Goal: Task Accomplishment & Management: Complete application form

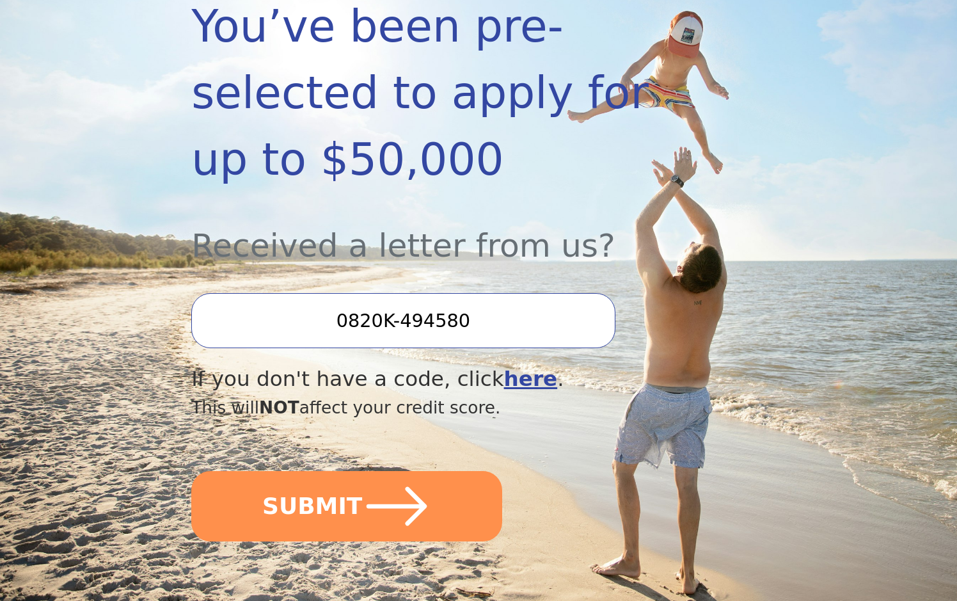
scroll to position [320, 0]
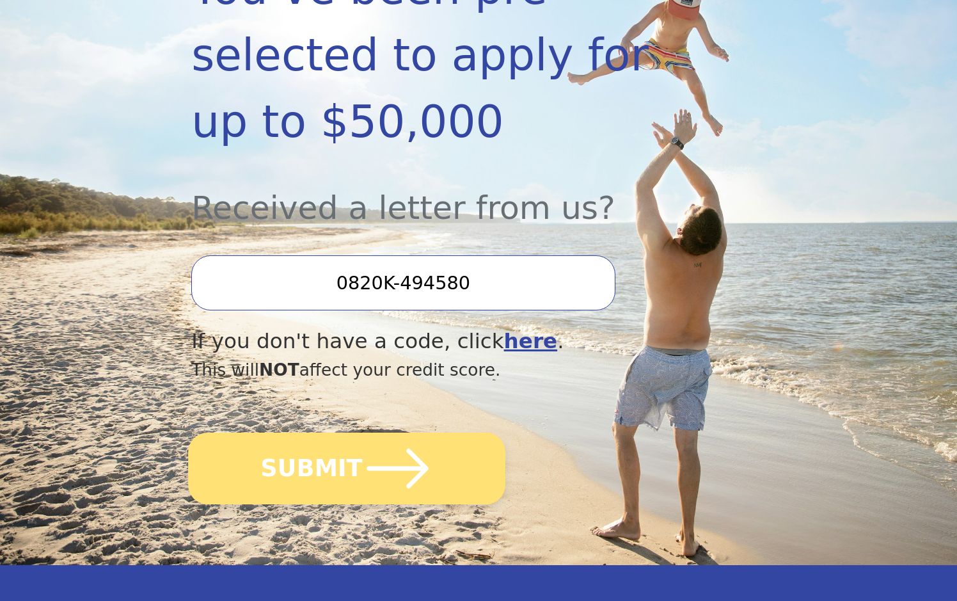
click at [322, 432] on button "SUBMIT" at bounding box center [346, 468] width 317 height 72
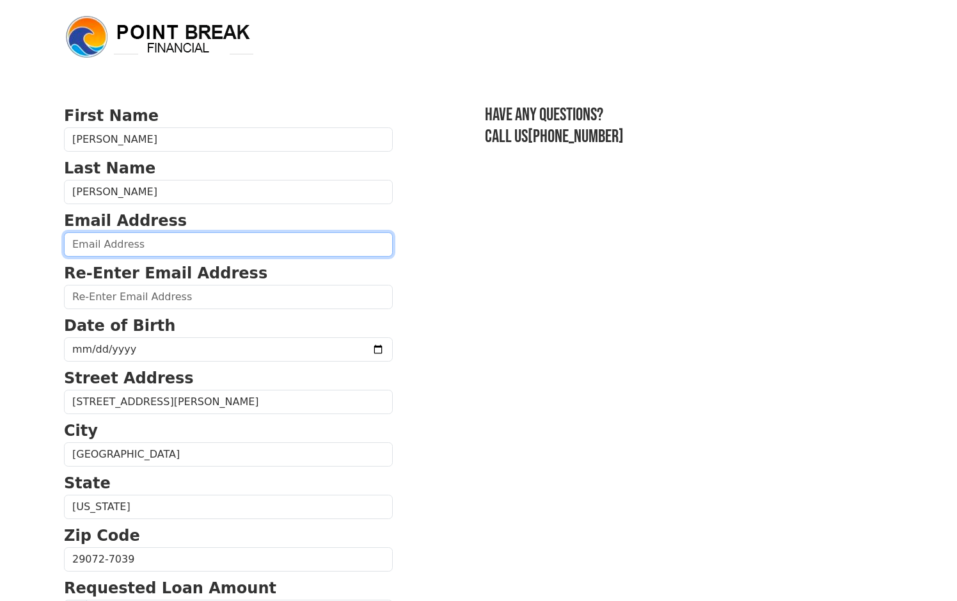
click at [145, 244] on input "email" at bounding box center [228, 244] width 329 height 24
type input "aafloyd5706@gmail.com"
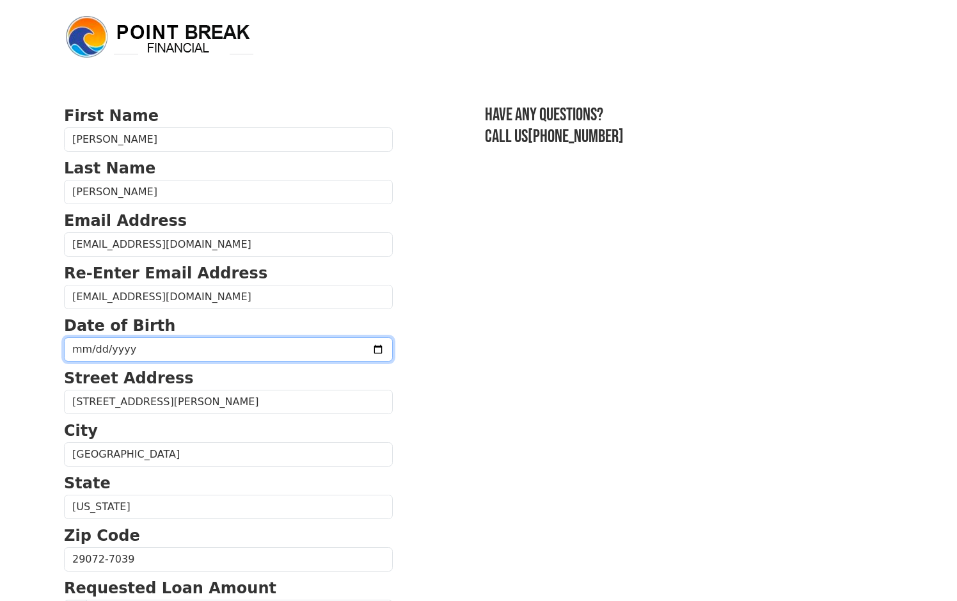
type input "1980-12-19"
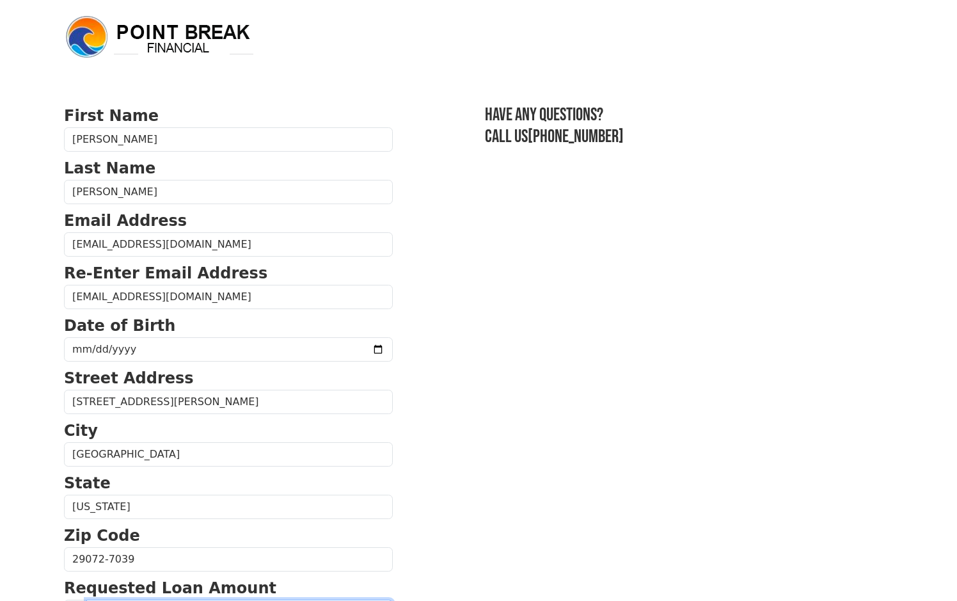
type input "15,000.00"
type input "2,100.00"
type input "(803) 917-0570"
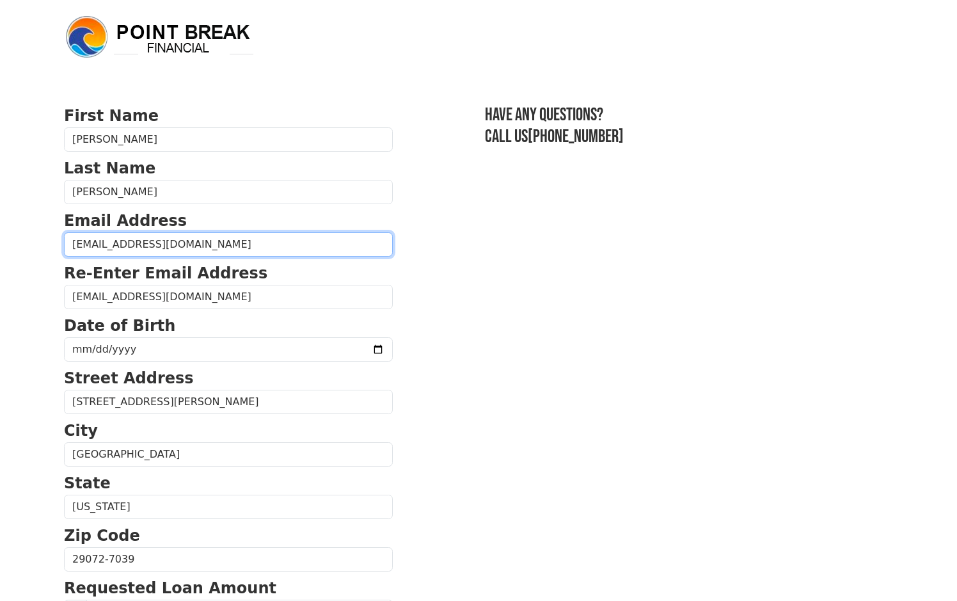
type input "15,000.00"
type input "2,100.00"
type input "(803) 917-0570"
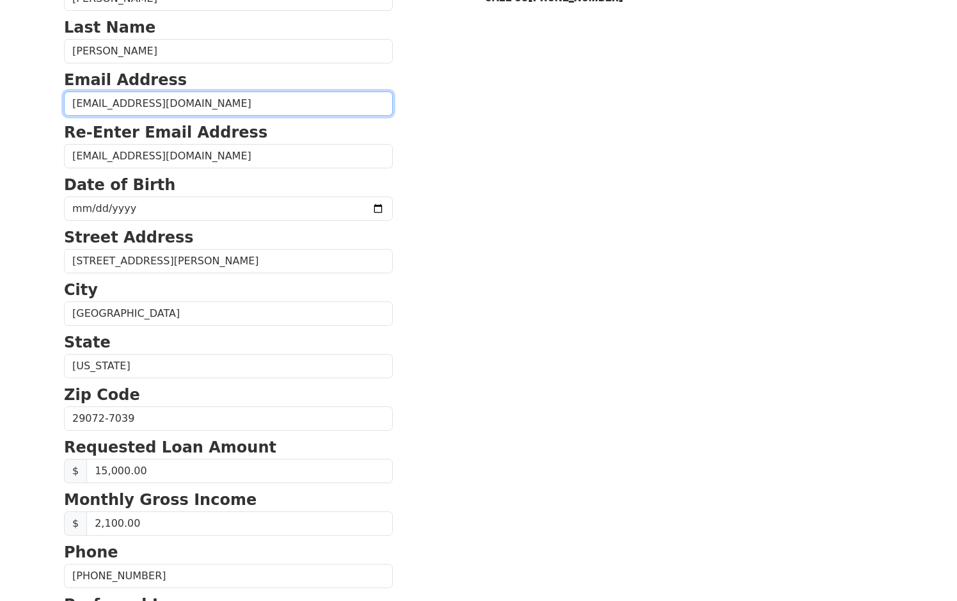
scroll to position [192, 0]
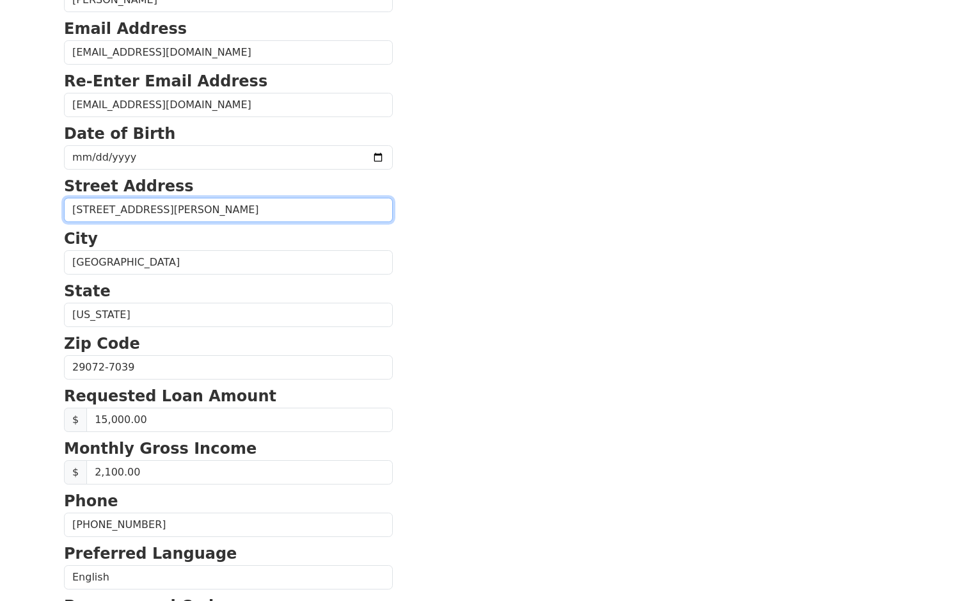
click at [207, 210] on input "249 Caroline Hill Rd Apt RO" at bounding box center [228, 210] width 329 height 24
type input "249 Caroline Hill Rd"
click at [423, 345] on section "First Name Anthony Last Name Floyd Email Address aafloyd5706@gmail.com Re-Enter…" at bounding box center [478, 368] width 829 height 912
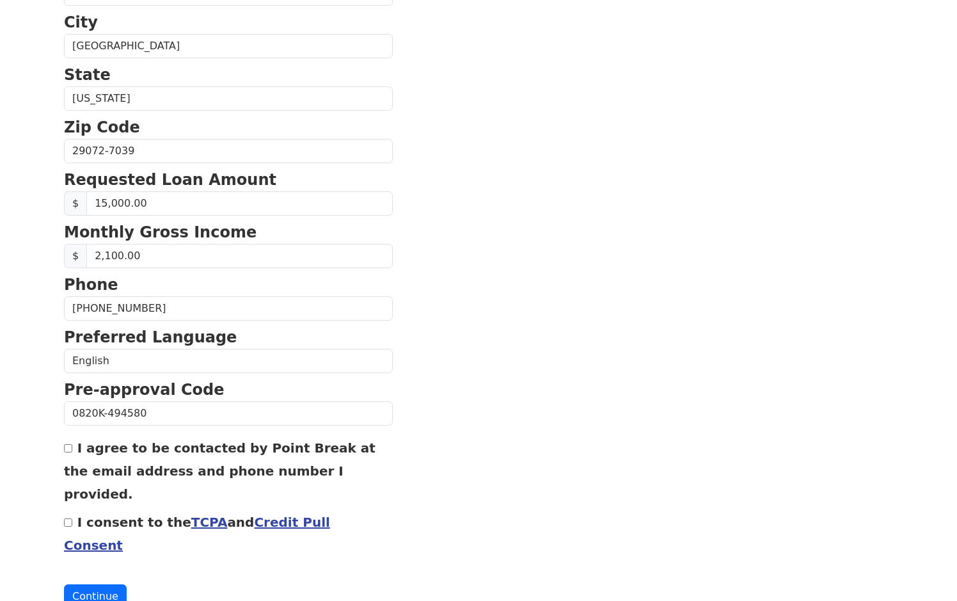
scroll to position [418, 0]
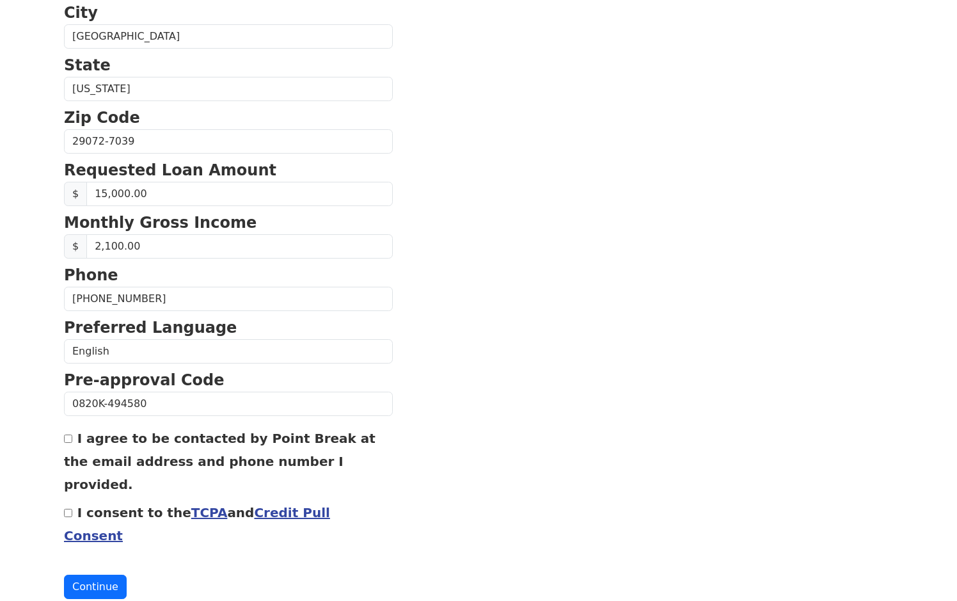
click at [69, 440] on input "I agree to be contacted by Point Break at the email address and phone number I …" at bounding box center [68, 438] width 8 height 8
checkbox input "true"
click at [70, 509] on input "I consent to the TCPA and Credit Pull Consent" at bounding box center [68, 513] width 8 height 8
checkbox input "true"
click at [95, 574] on button "Continue" at bounding box center [95, 586] width 63 height 24
